Goal: Information Seeking & Learning: Learn about a topic

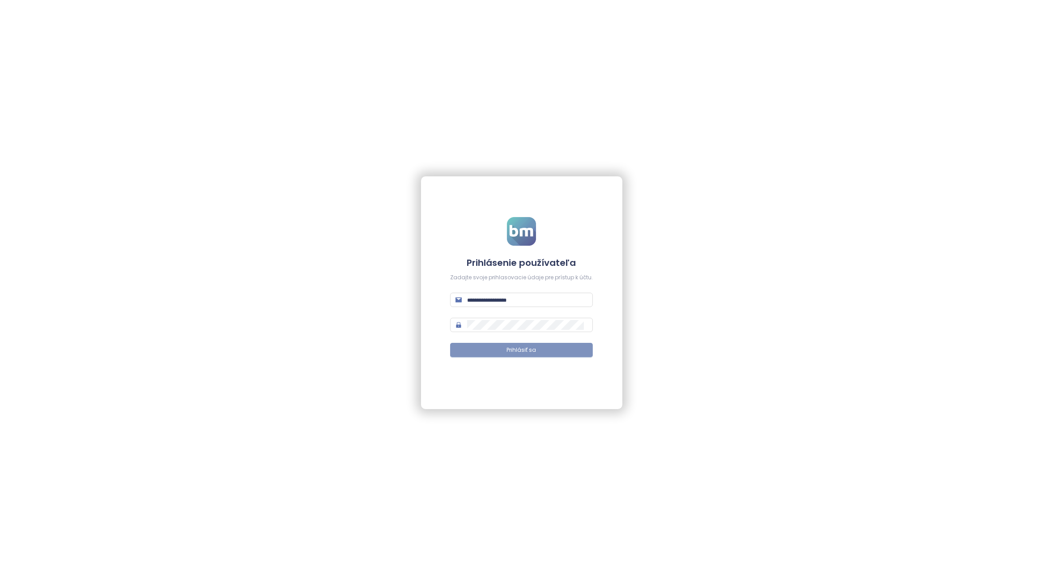
type input "**********"
click at [536, 352] on span "Prihlásiť sa" at bounding box center [522, 350] width 30 height 9
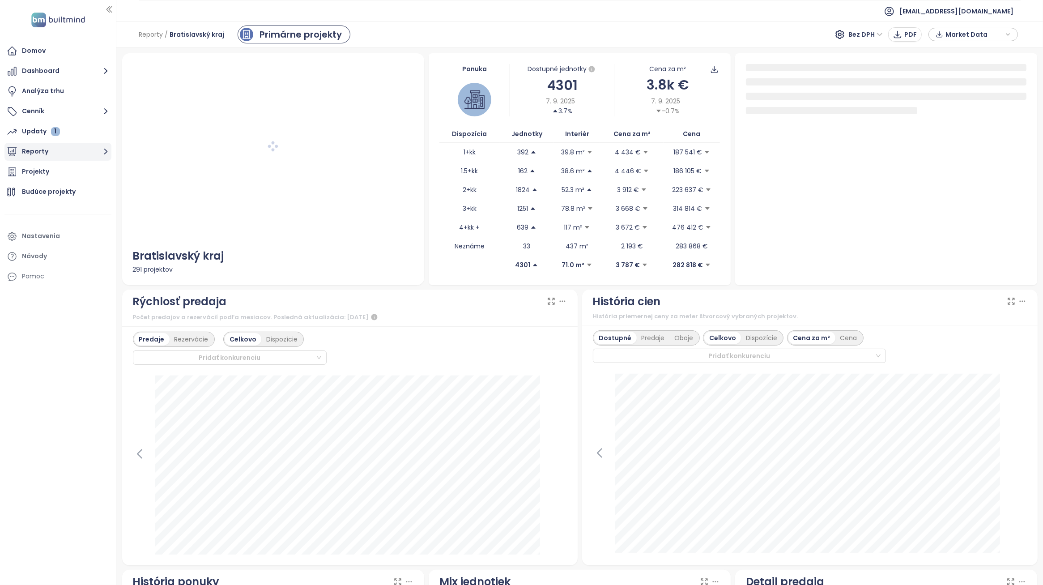
click at [95, 152] on button "Reporty" at bounding box center [57, 152] width 107 height 18
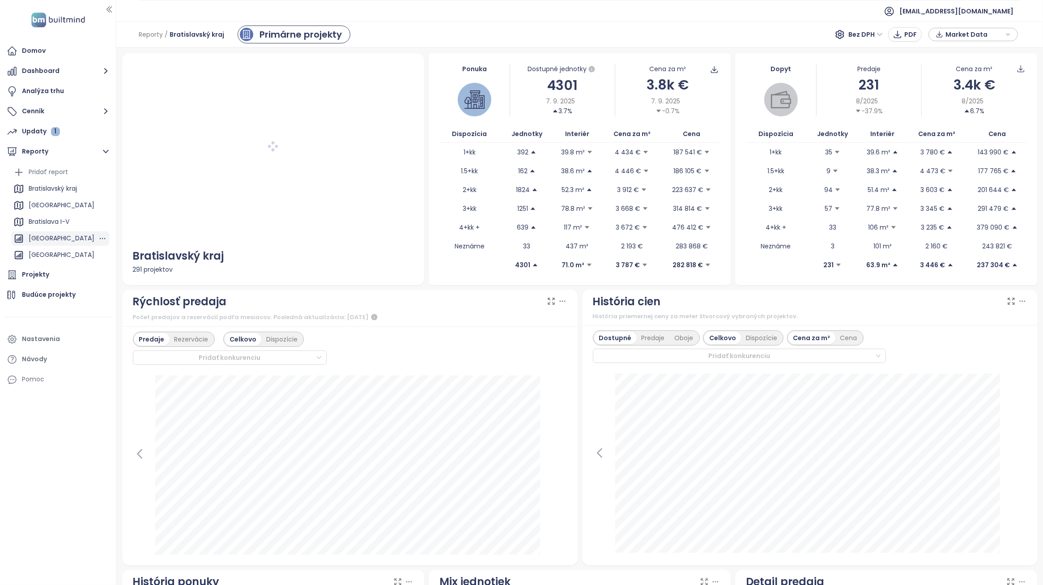
click at [68, 236] on div "[GEOGRAPHIC_DATA]" at bounding box center [62, 238] width 66 height 11
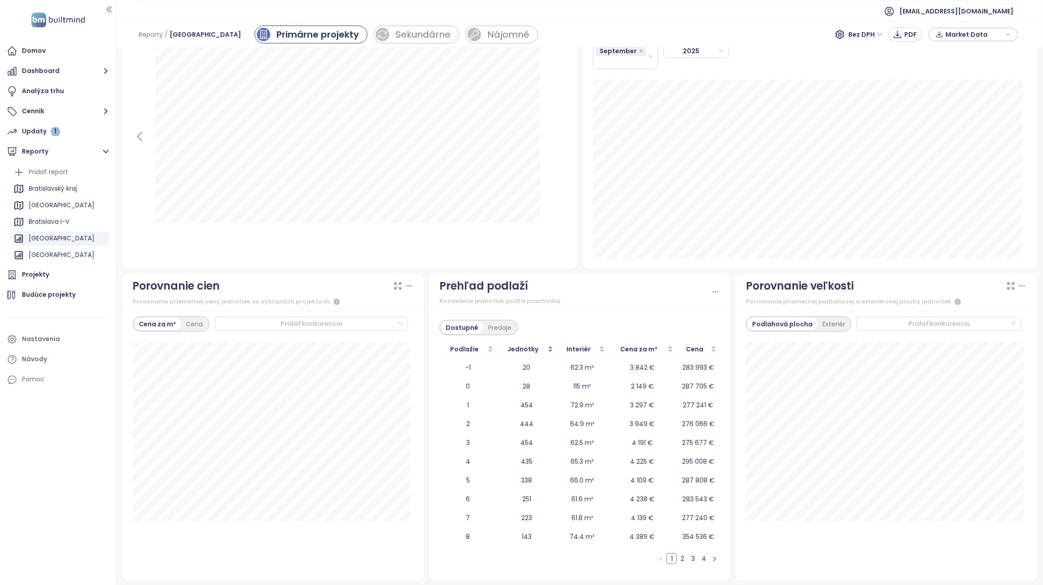
scroll to position [858, 0]
click at [498, 327] on div "Predaje" at bounding box center [499, 325] width 33 height 13
click at [455, 327] on div "Dostupné" at bounding box center [461, 325] width 40 height 13
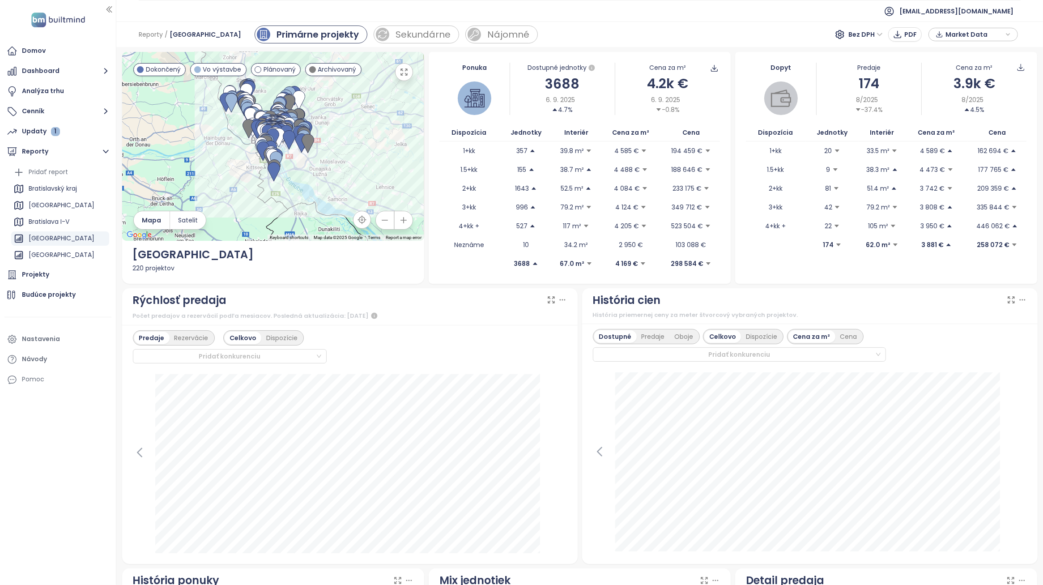
scroll to position [0, 0]
click at [573, 384] on div "Rýchlosť predaja Počet predajov a rezervácií podľa mesiacov. Posledná aktualizá…" at bounding box center [350, 428] width 460 height 276
click at [66, 112] on button "Cenník" at bounding box center [57, 111] width 107 height 18
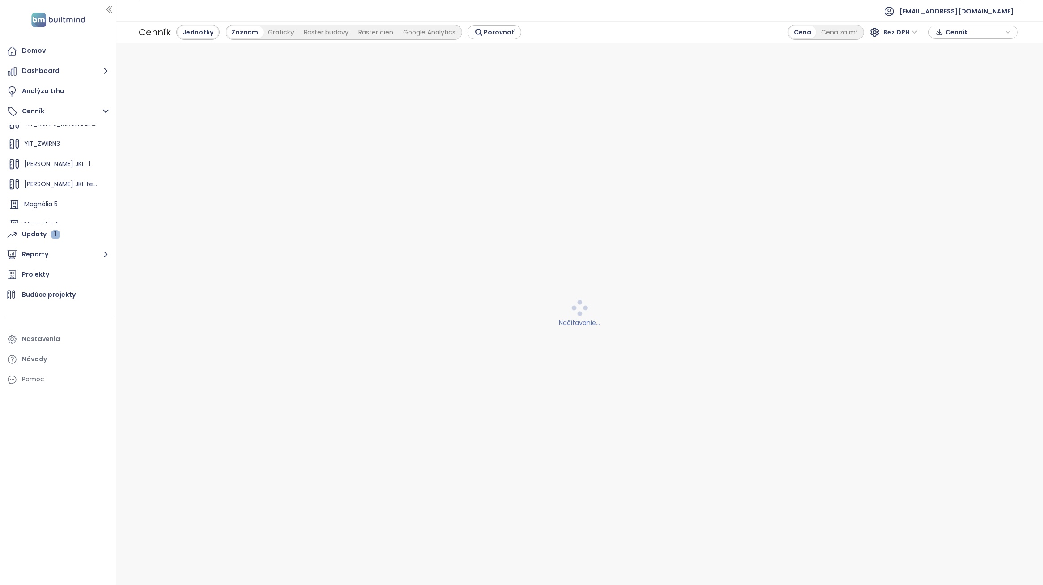
scroll to position [101, 0]
click at [54, 213] on span "[PERSON_NAME] 2 HGN" at bounding box center [58, 213] width 69 height 9
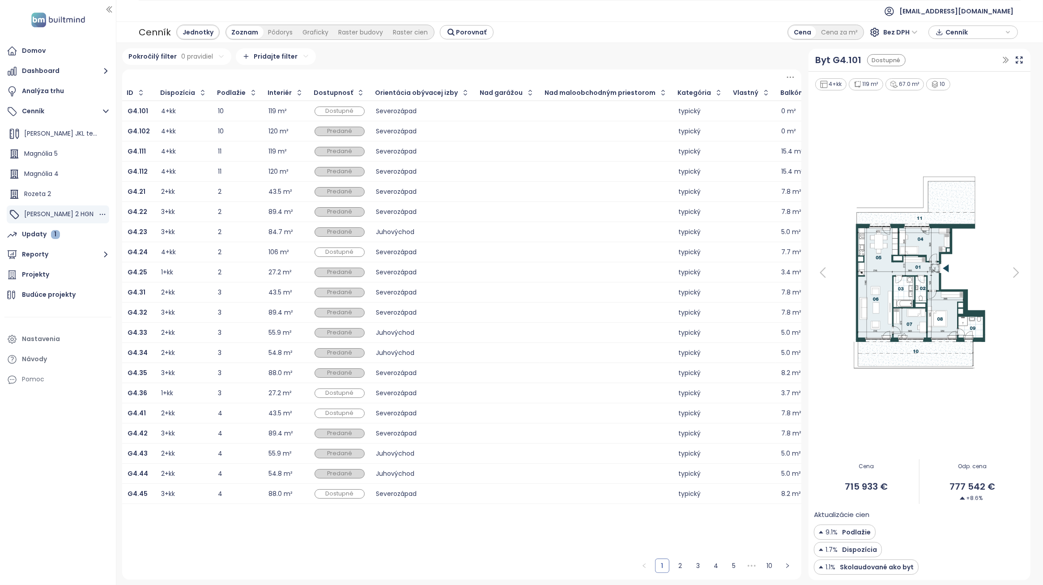
click at [57, 213] on span "[PERSON_NAME] 2 HGN" at bounding box center [58, 213] width 69 height 9
click at [719, 564] on link "4" at bounding box center [715, 565] width 13 height 13
click at [737, 566] on link "6" at bounding box center [733, 565] width 13 height 13
click at [738, 566] on link "8" at bounding box center [733, 565] width 13 height 13
click at [712, 565] on link "7" at bounding box center [715, 565] width 13 height 13
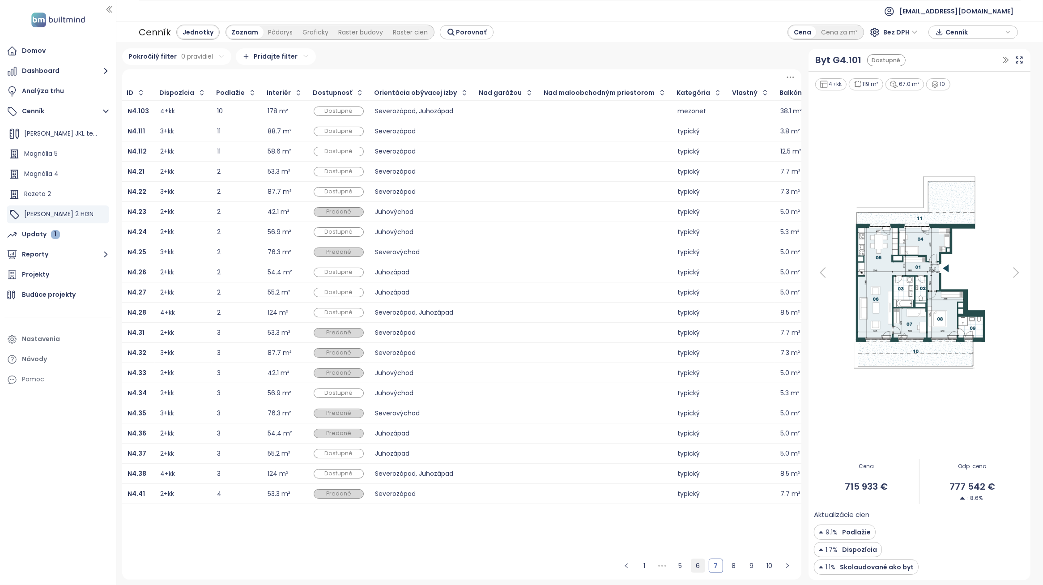
click at [696, 560] on link "6" at bounding box center [697, 565] width 13 height 13
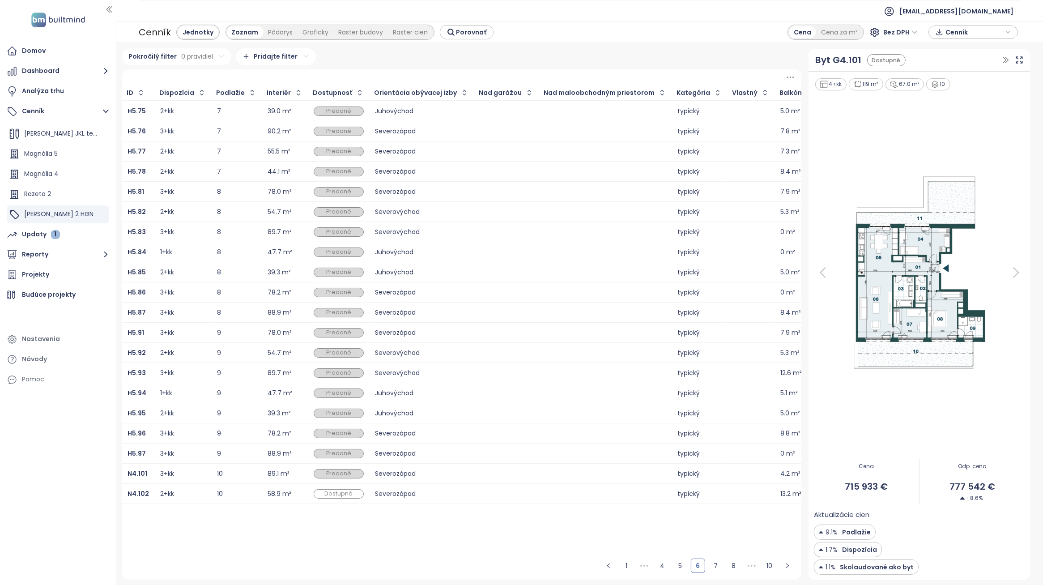
click at [743, 561] on ul "1 ••• 4 5 6 7 8 ••• 10" at bounding box center [698, 566] width 207 height 28
click at [744, 569] on ul "1 ••• 4 5 6 7 8 ••• 10" at bounding box center [698, 566] width 207 height 28
click at [737, 567] on link "8" at bounding box center [733, 565] width 13 height 13
click at [750, 568] on link "9" at bounding box center [751, 565] width 13 height 13
click at [765, 567] on link "10" at bounding box center [769, 565] width 13 height 13
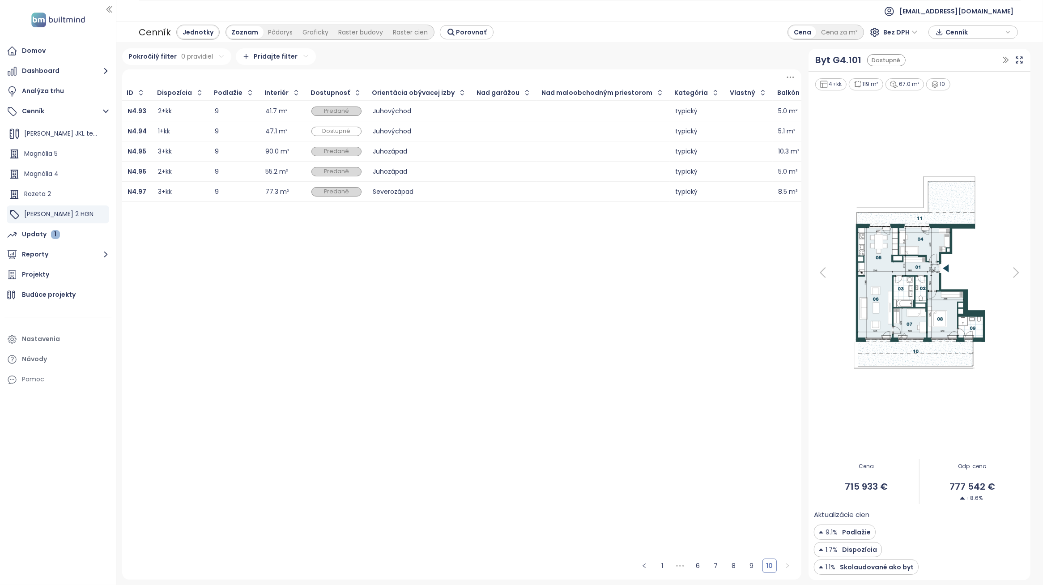
click at [515, 132] on div at bounding box center [505, 131] width 54 height 11
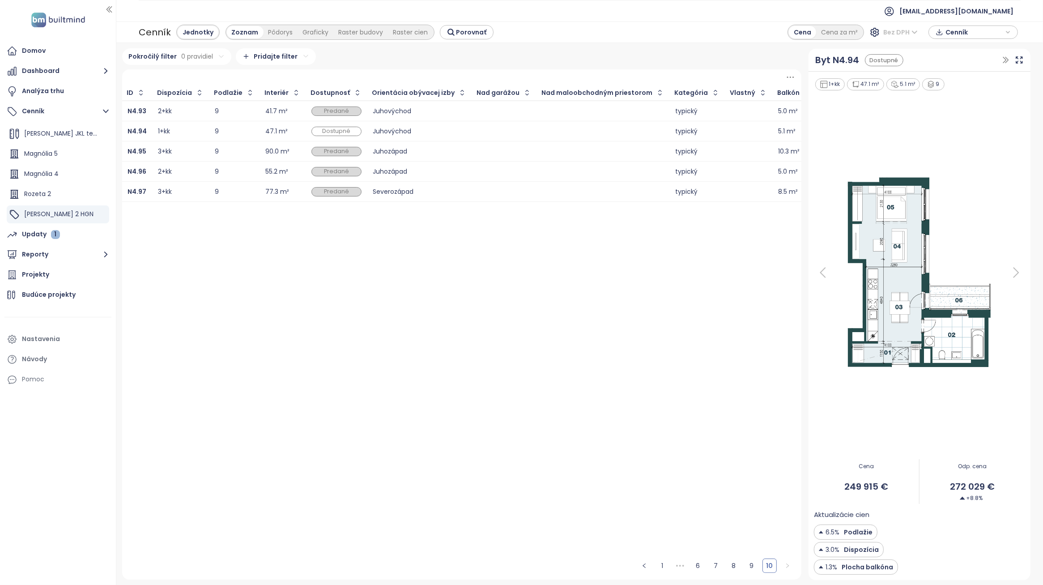
click at [913, 32] on span "Bez DPH" at bounding box center [901, 32] width 34 height 13
click at [903, 50] on div "S DPH" at bounding box center [902, 50] width 28 height 10
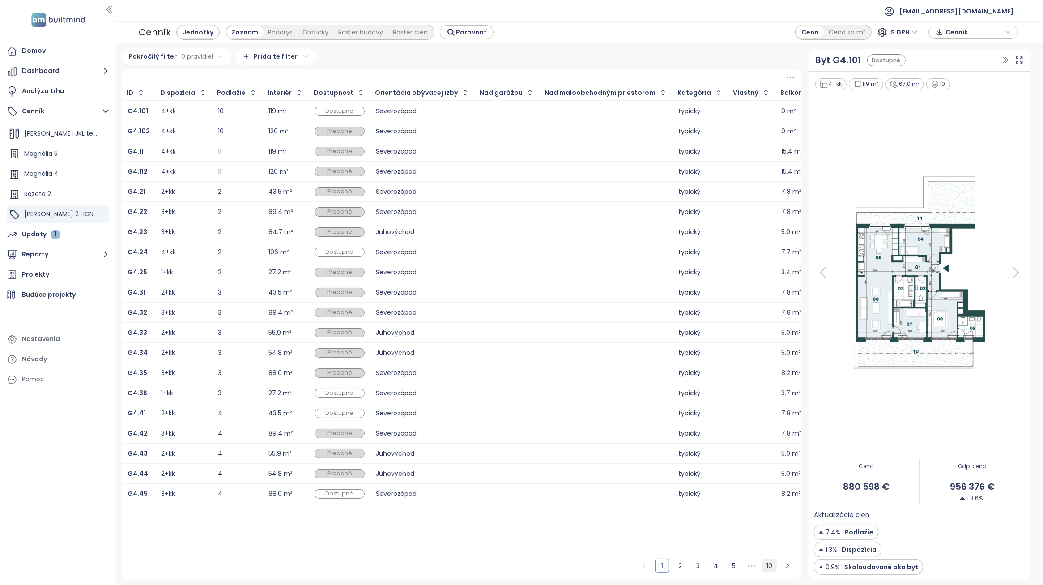
click at [769, 568] on link "10" at bounding box center [769, 565] width 13 height 13
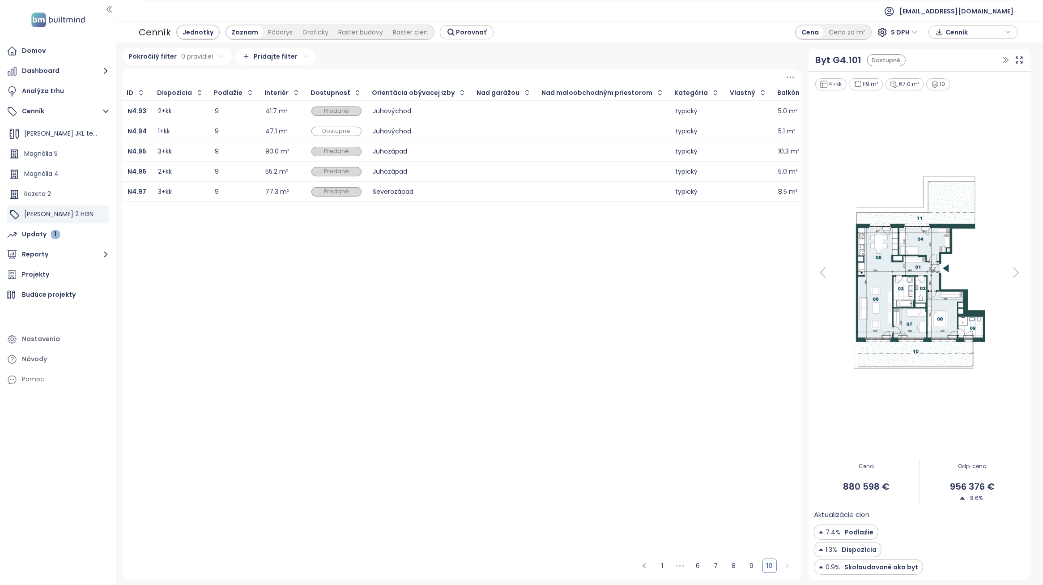
click at [432, 130] on div "Juhovýchod" at bounding box center [420, 131] width 94 height 6
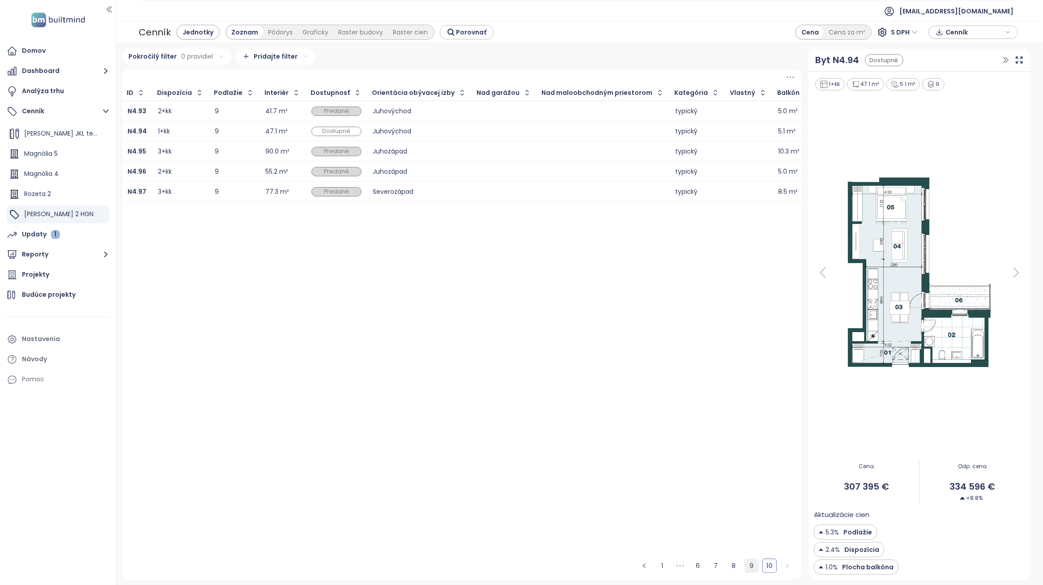
click at [756, 565] on link "9" at bounding box center [751, 565] width 13 height 13
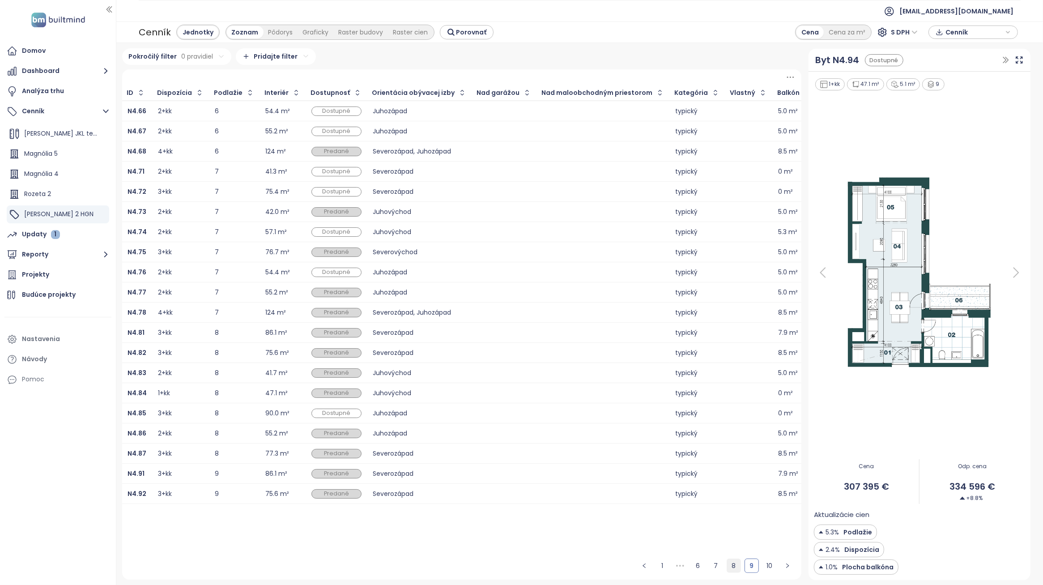
click at [733, 566] on link "8" at bounding box center [733, 565] width 13 height 13
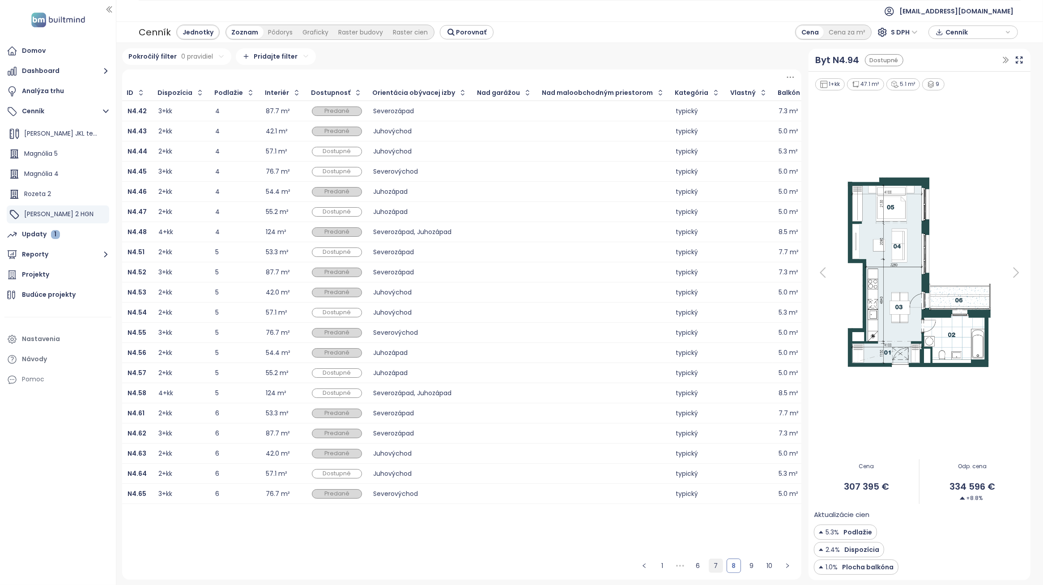
click at [719, 567] on link "7" at bounding box center [715, 565] width 13 height 13
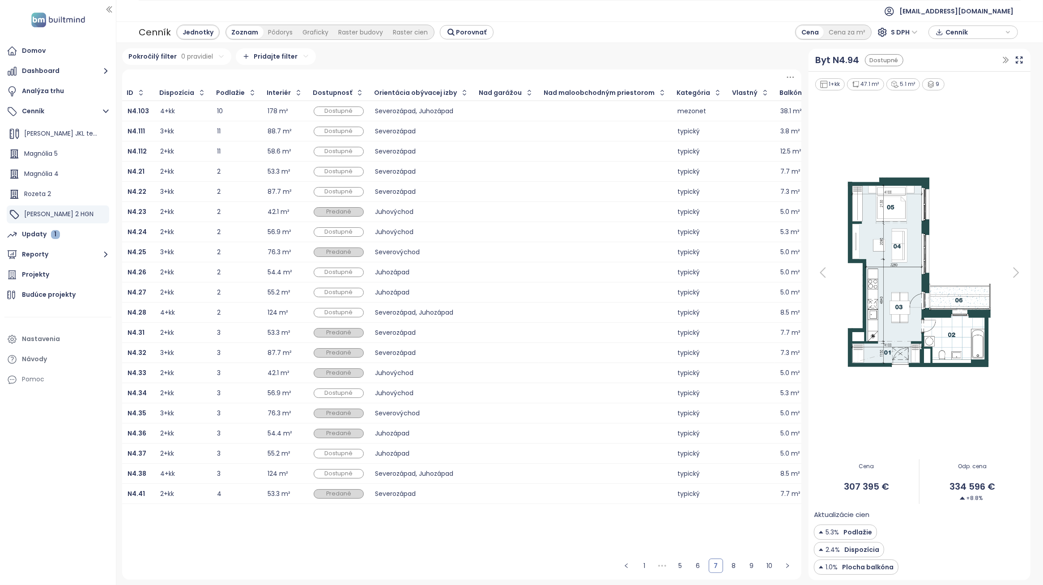
click at [545, 269] on div at bounding box center [606, 272] width 122 height 11
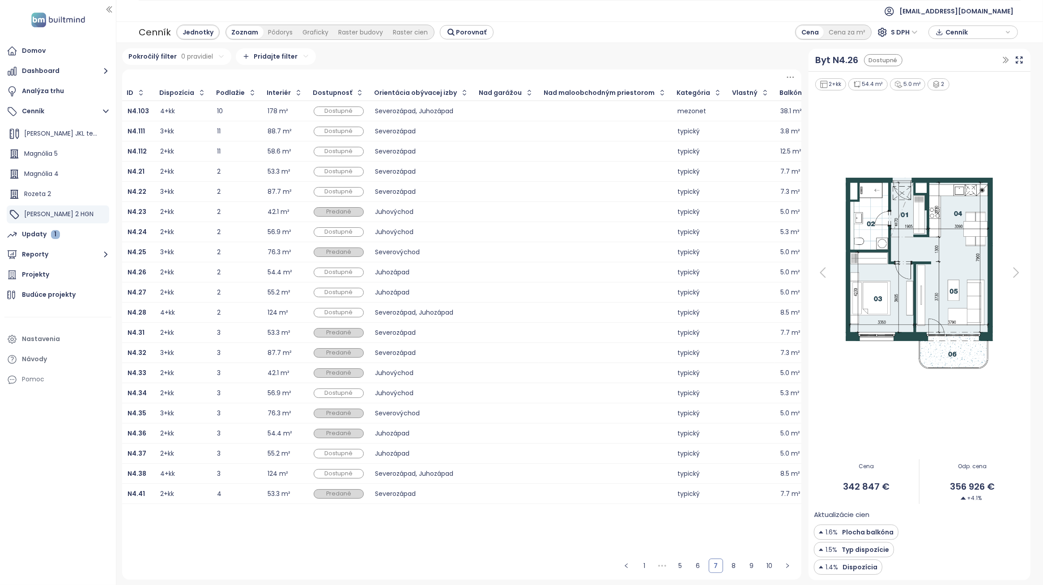
click at [474, 286] on td at bounding box center [506, 292] width 65 height 20
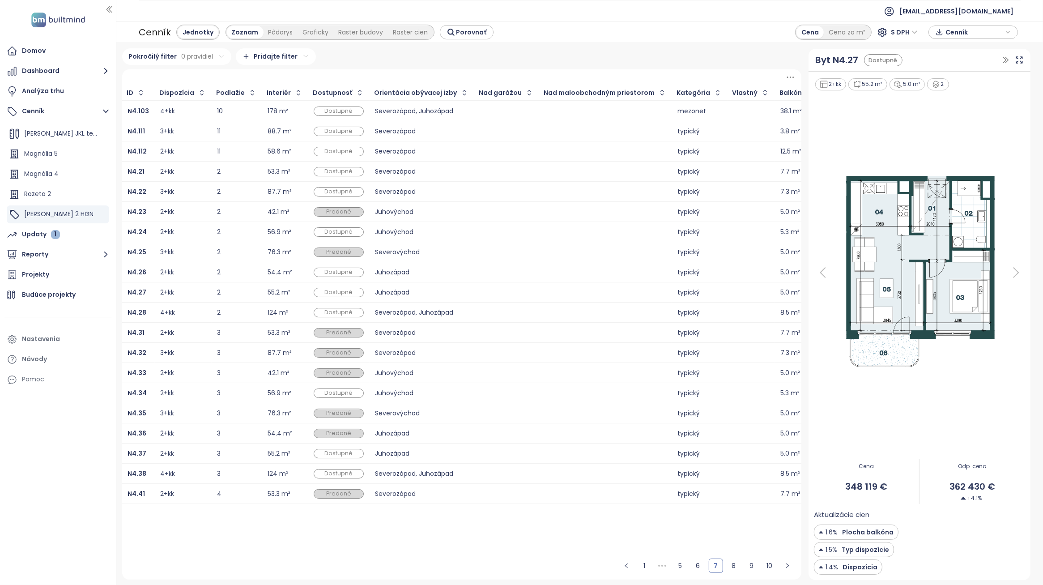
click at [480, 271] on div at bounding box center [507, 272] width 54 height 11
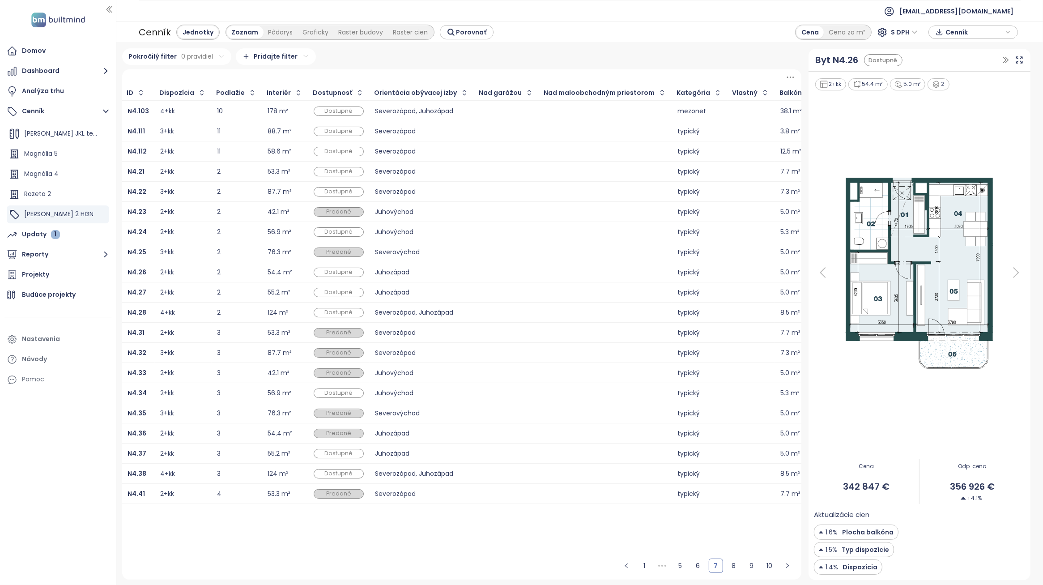
click at [480, 290] on div at bounding box center [507, 292] width 54 height 11
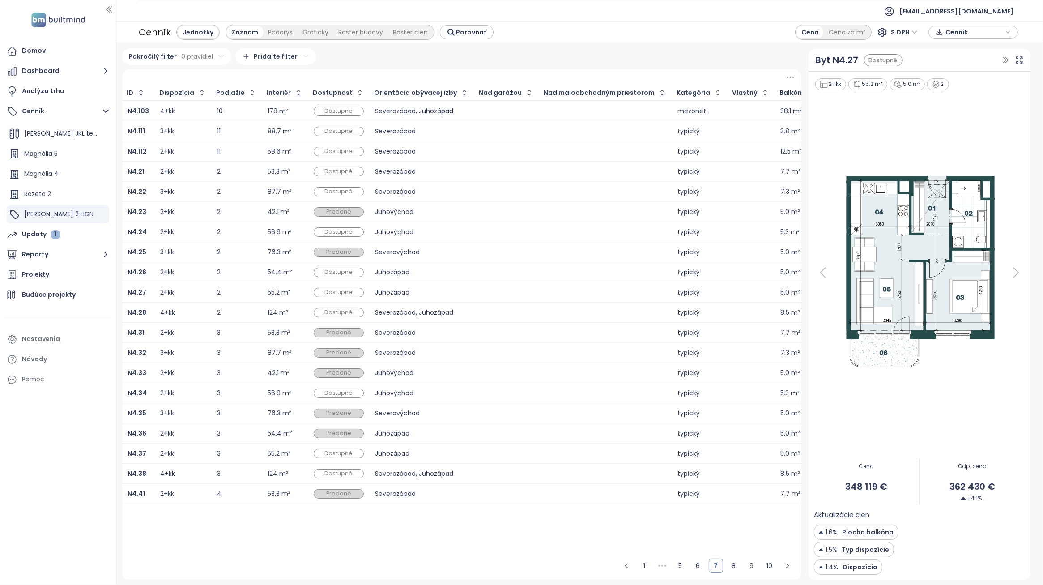
click at [496, 271] on div at bounding box center [507, 272] width 54 height 11
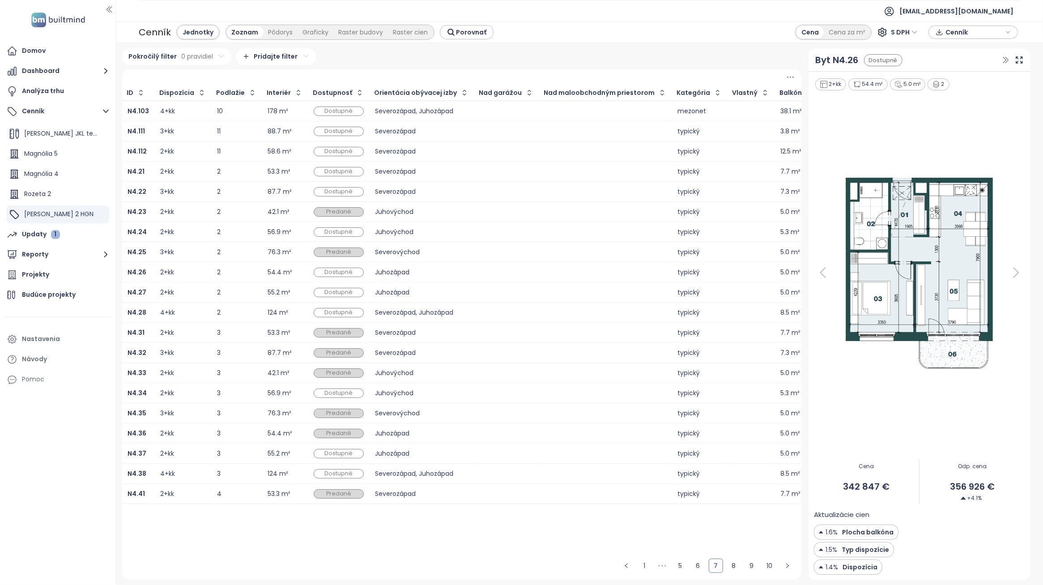
click at [63, 264] on ul "Domov Dashboard Analýza trhu Cenník Pridať projekt YIT_NUPPU-MAGNOLIA-4_v2 YIT_…" at bounding box center [57, 215] width 107 height 346
click at [64, 260] on button "Reporty" at bounding box center [57, 255] width 107 height 18
click at [56, 238] on div "[GEOGRAPHIC_DATA]" at bounding box center [62, 238] width 66 height 11
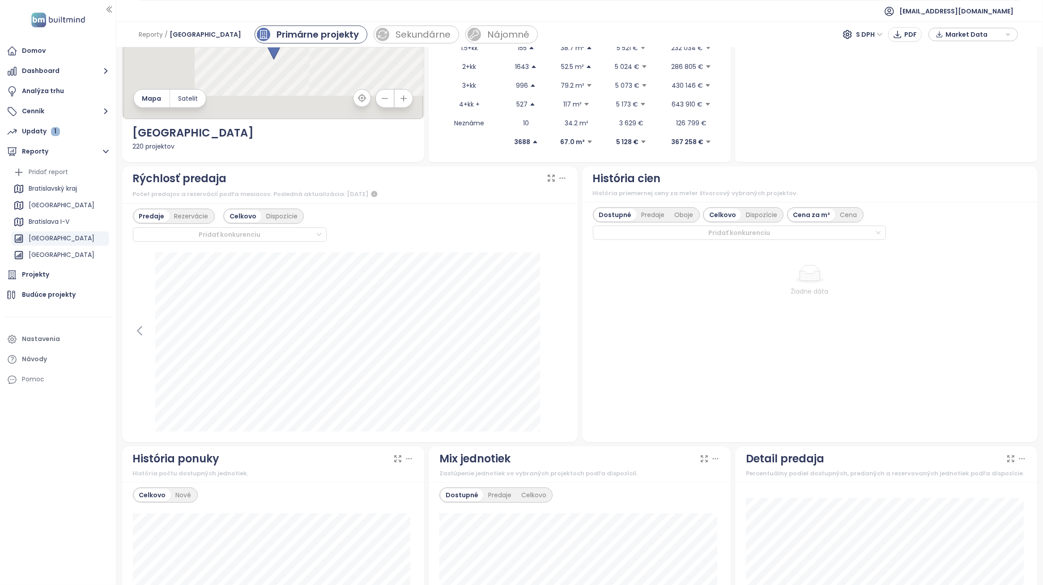
scroll to position [324, 0]
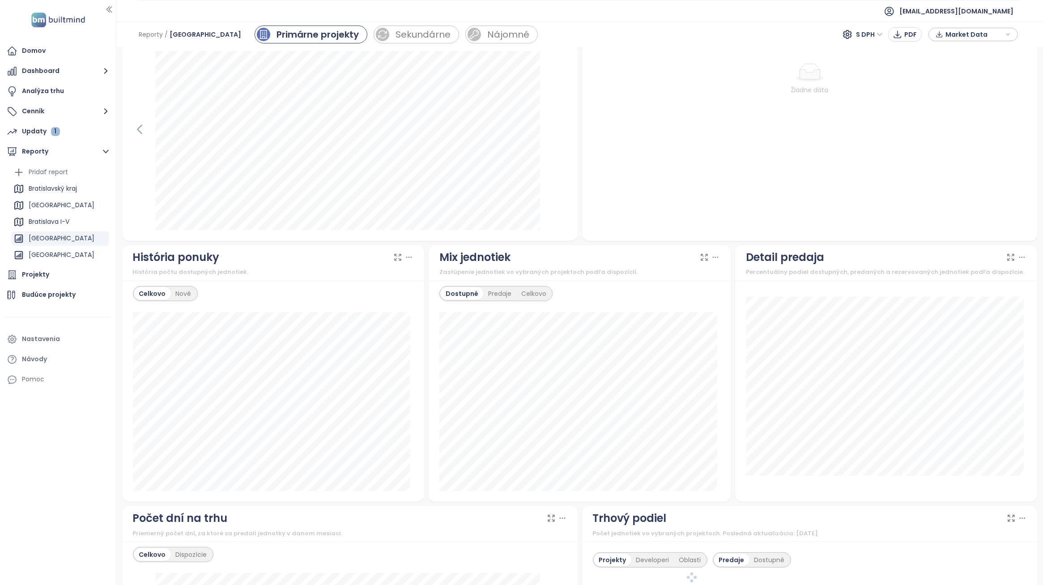
click at [405, 260] on icon at bounding box center [409, 257] width 9 height 9
click at [191, 300] on div "Nové" at bounding box center [184, 293] width 26 height 13
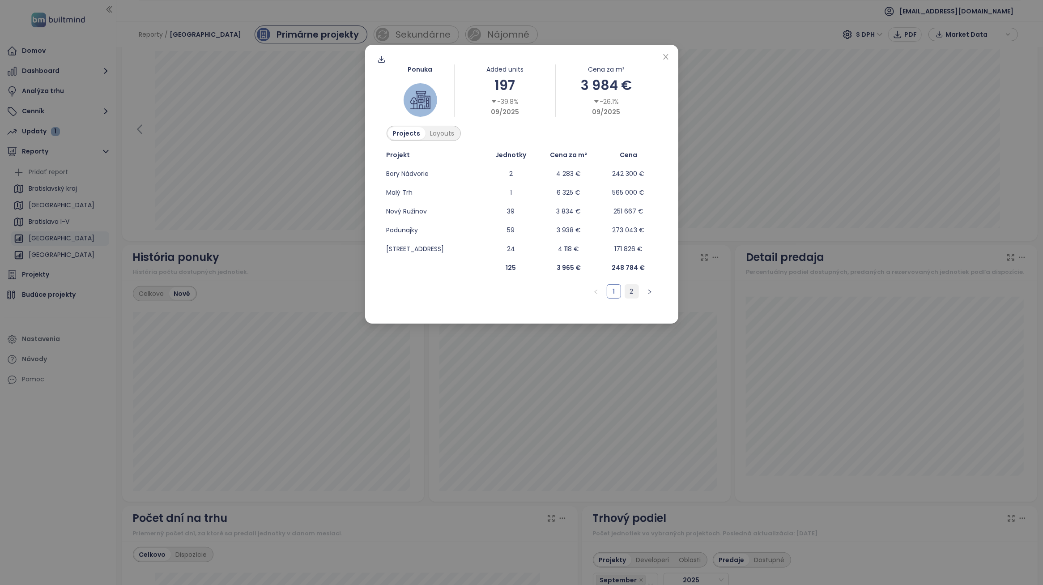
click at [635, 294] on link "2" at bounding box center [631, 291] width 13 height 13
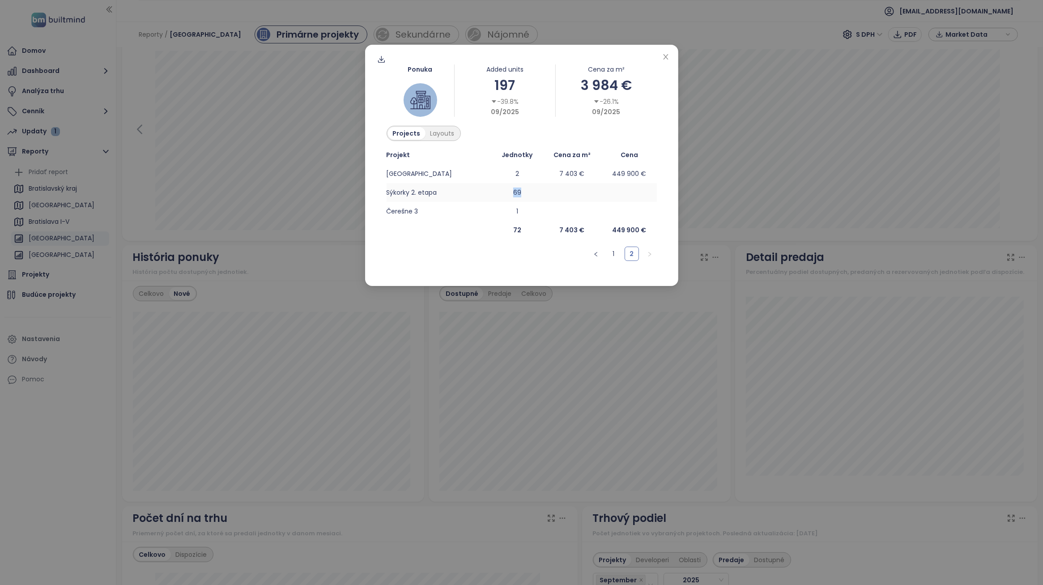
drag, startPoint x: 513, startPoint y: 192, endPoint x: 498, endPoint y: 190, distance: 15.3
click at [498, 190] on td "69" at bounding box center [517, 192] width 50 height 19
drag, startPoint x: 498, startPoint y: 190, endPoint x: 570, endPoint y: 259, distance: 99.1
click at [570, 259] on ul "1 2" at bounding box center [522, 254] width 270 height 14
click at [615, 255] on link "1" at bounding box center [613, 253] width 13 height 13
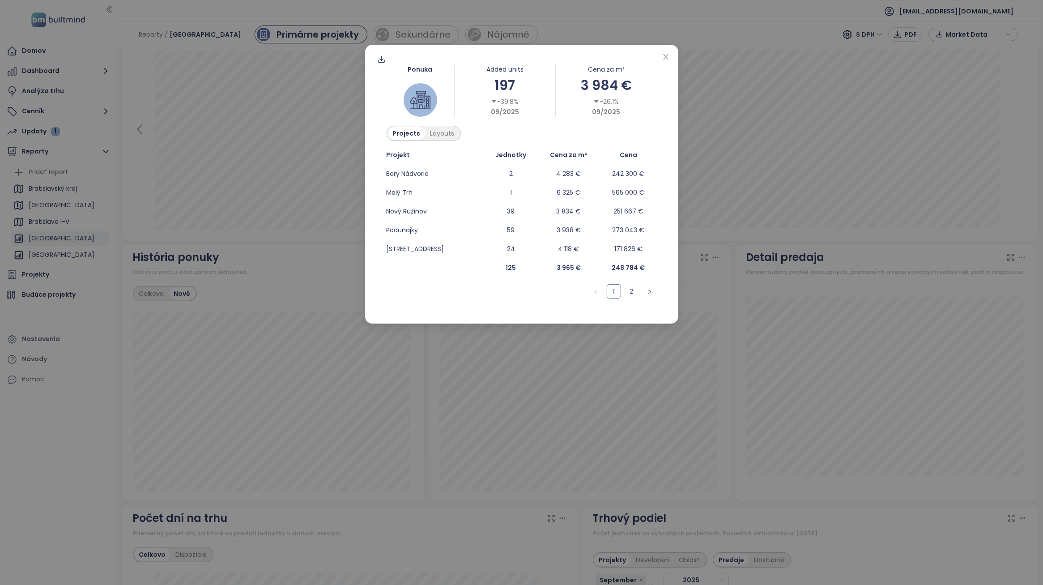
click at [706, 182] on div "Ponuka Added units 197 -39.8% 09/2025 Cena za m² 3 984 € -26.1% 09/2025 Project…" at bounding box center [521, 292] width 1043 height 585
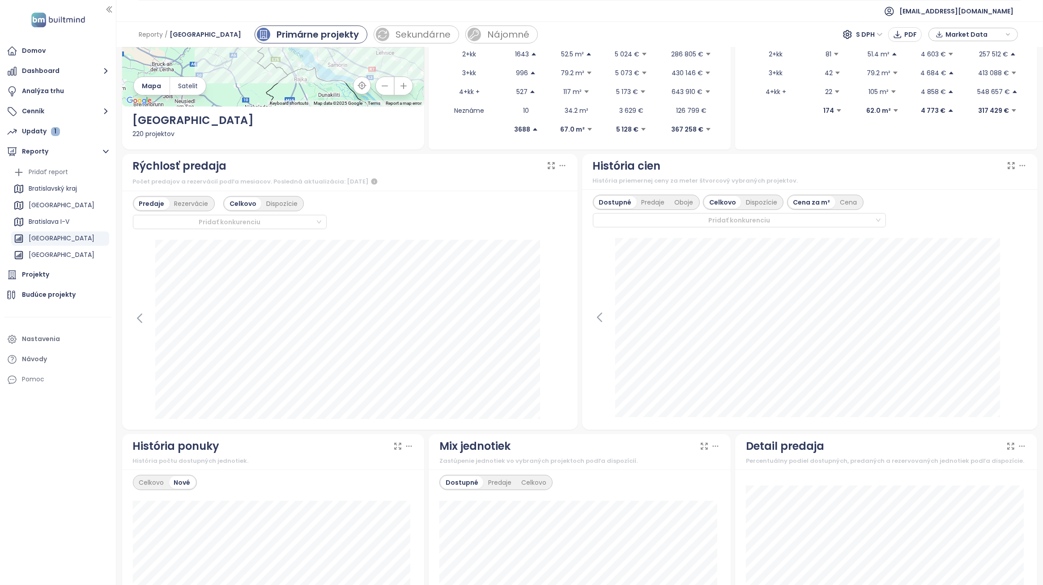
scroll to position [168, 0]
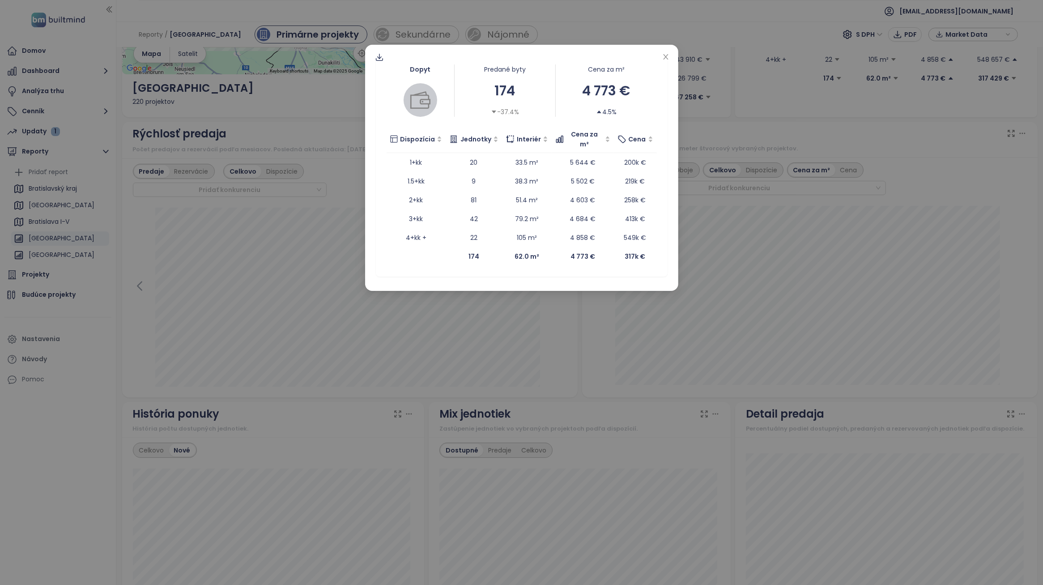
click at [517, 320] on div "Dopyt Predané byty 174 -37.4% Cena za m² 4 773 € 4.5% Dispozícia Jednotky Inter…" at bounding box center [521, 292] width 1043 height 585
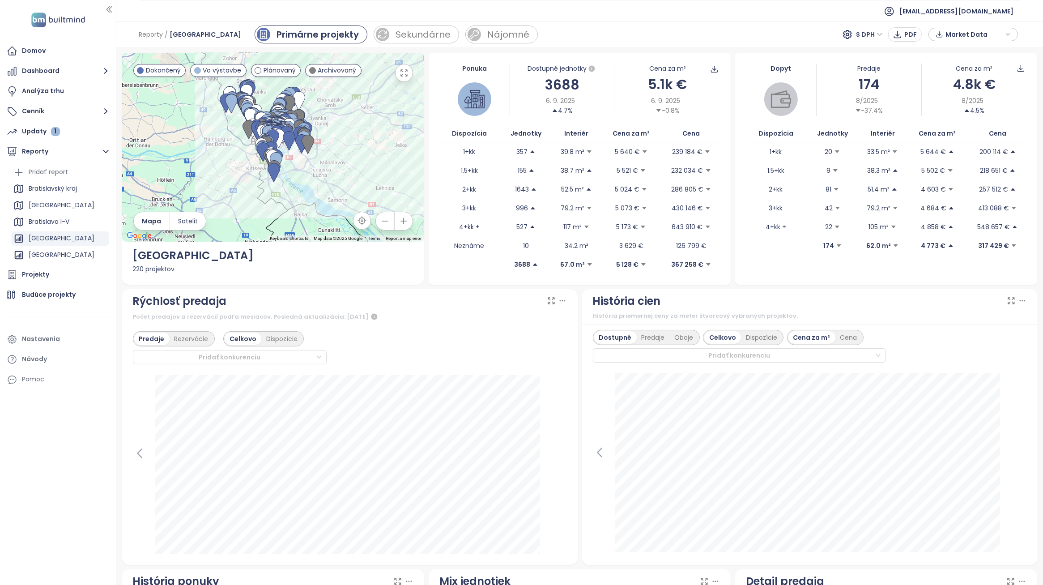
scroll to position [0, 0]
click at [725, 165] on div "Ponuka Dostupné jednotky 3688 6. 9. 2025 4.7% Cena za m² 5.1k € 6. 9. 2025 -0.8…" at bounding box center [580, 169] width 302 height 232
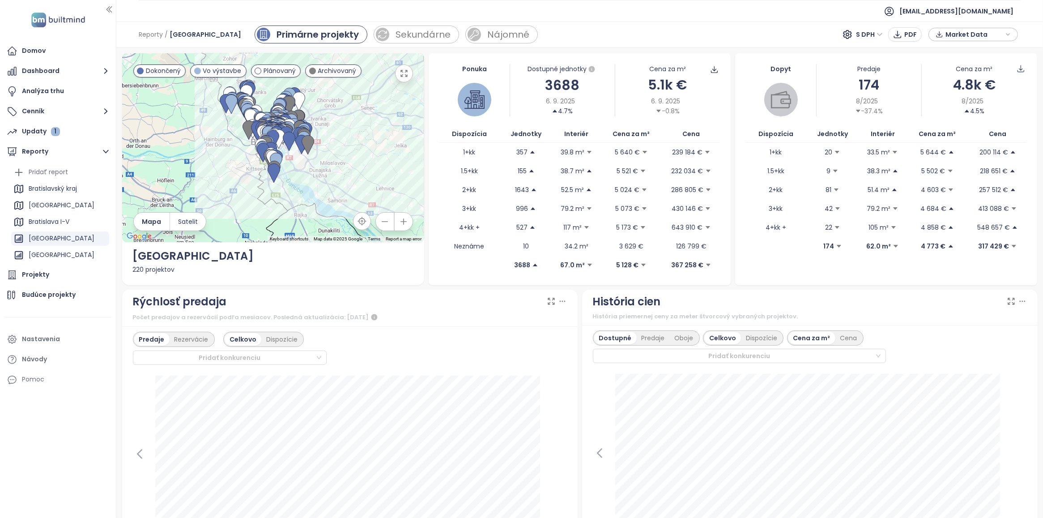
drag, startPoint x: 789, startPoint y: 7, endPoint x: 797, endPoint y: 10, distance: 9.1
